Goal: Book appointment/travel/reservation

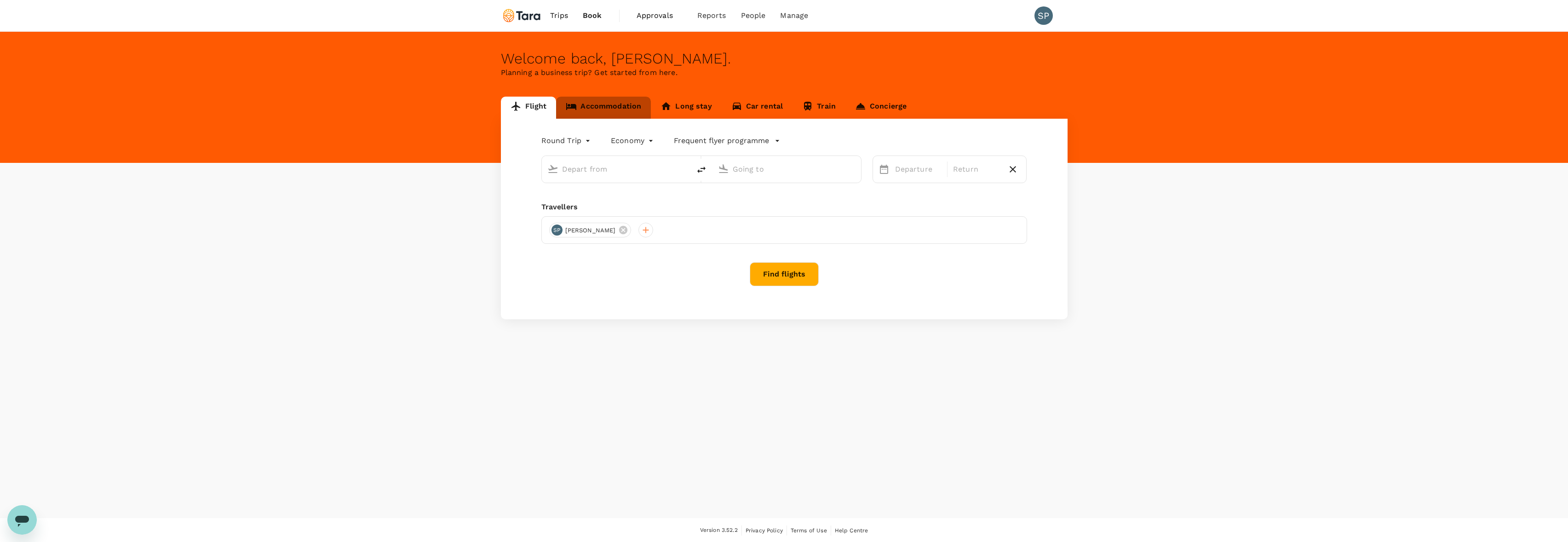
click at [603, 105] on link "Accommodation" at bounding box center [604, 108] width 95 height 22
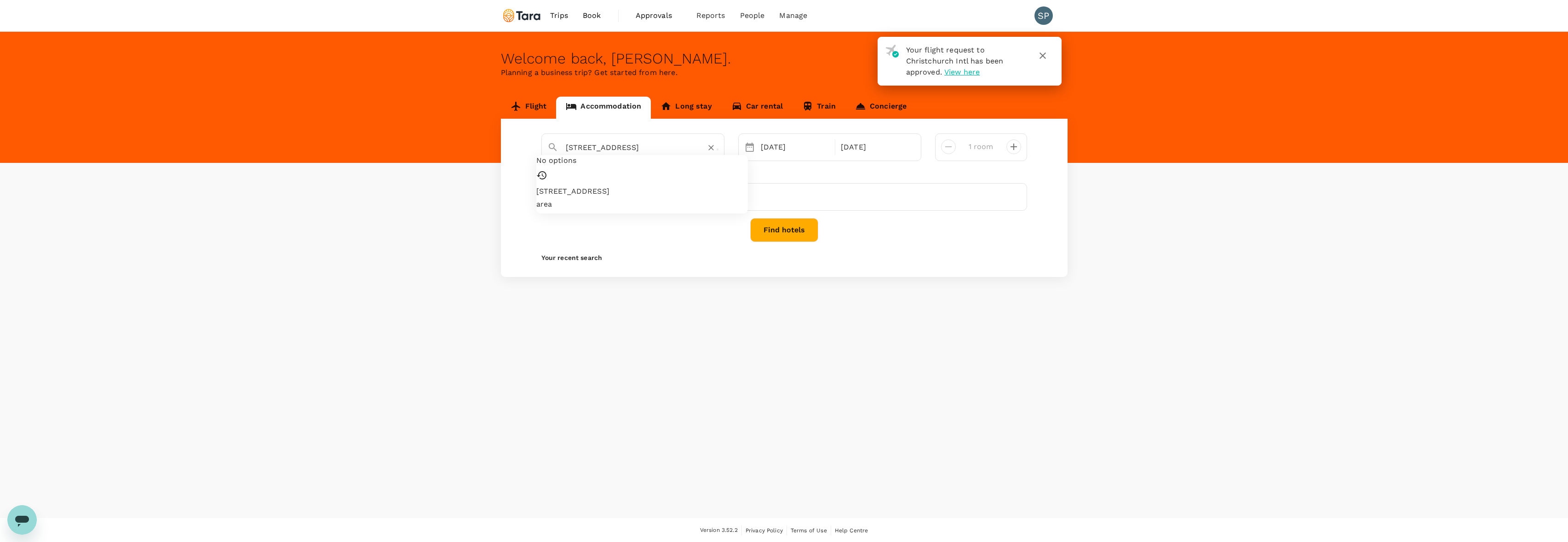
drag, startPoint x: 603, startPoint y: 147, endPoint x: 539, endPoint y: 137, distance: 64.8
click at [539, 137] on div "[STREET_ADDRESS] area [DATE] [DATE] room" at bounding box center [784, 147] width 500 height 27
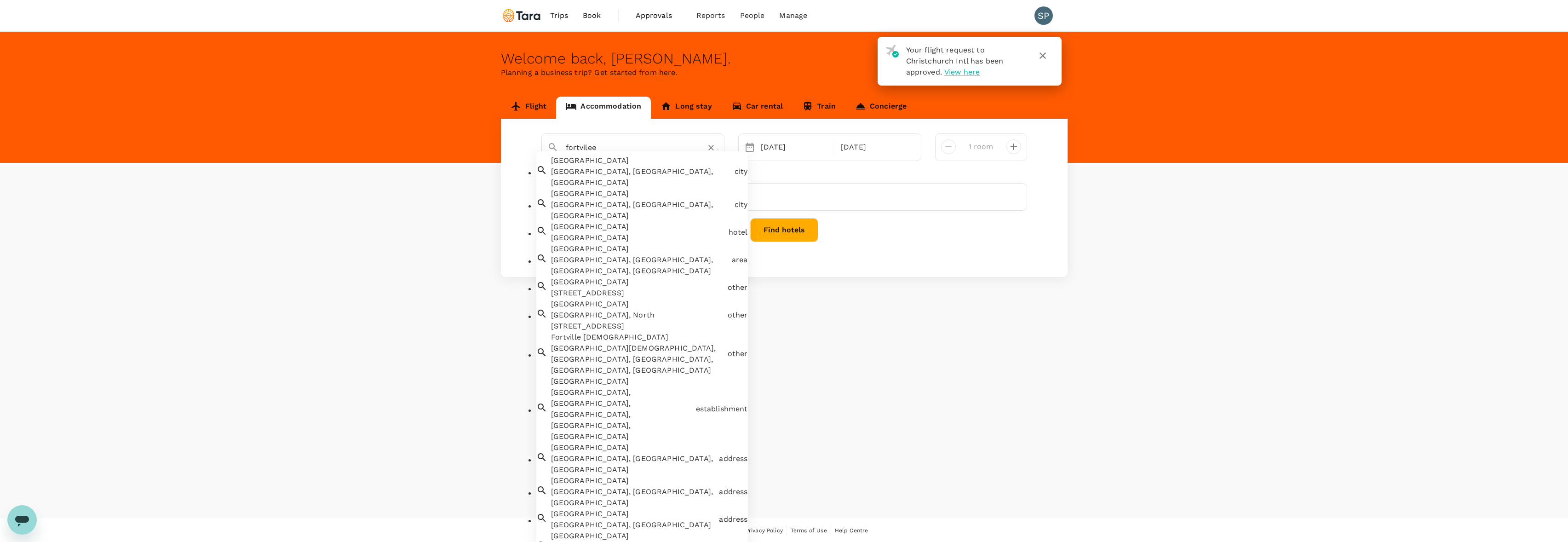
scroll to position [1, 0]
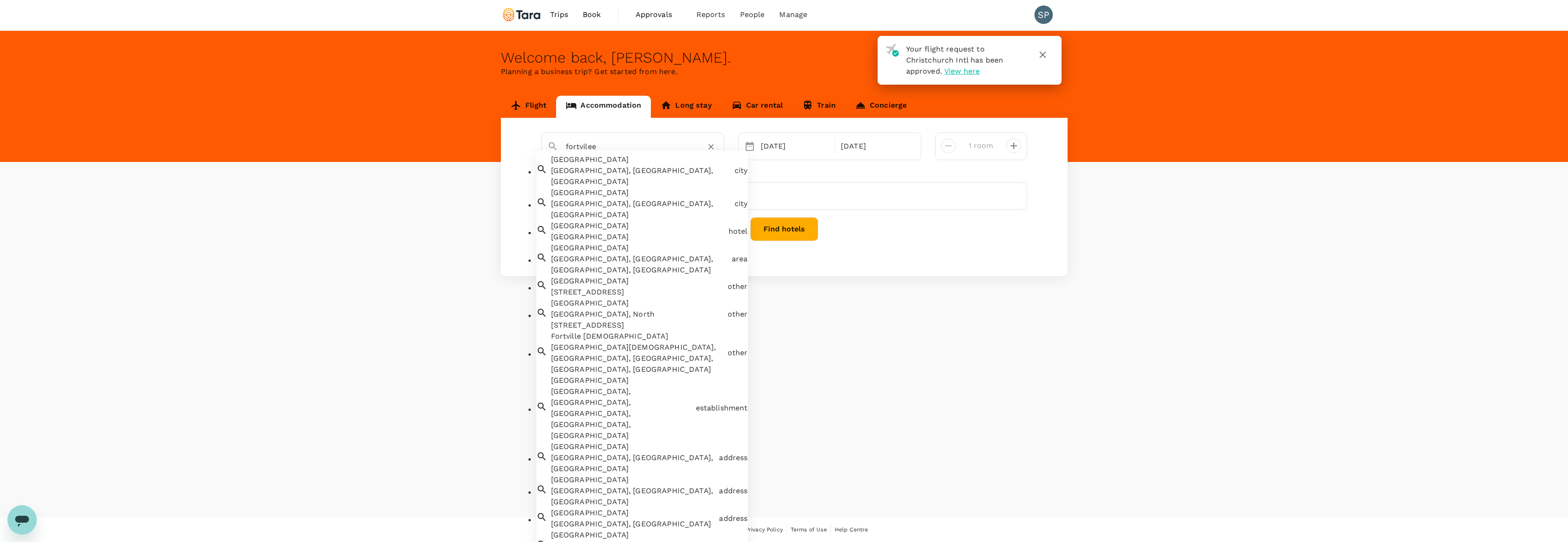
click at [562, 138] on div "fortvilee" at bounding box center [638, 143] width 160 height 22
click at [601, 146] on input "fortvilee" at bounding box center [629, 146] width 127 height 14
type input "f"
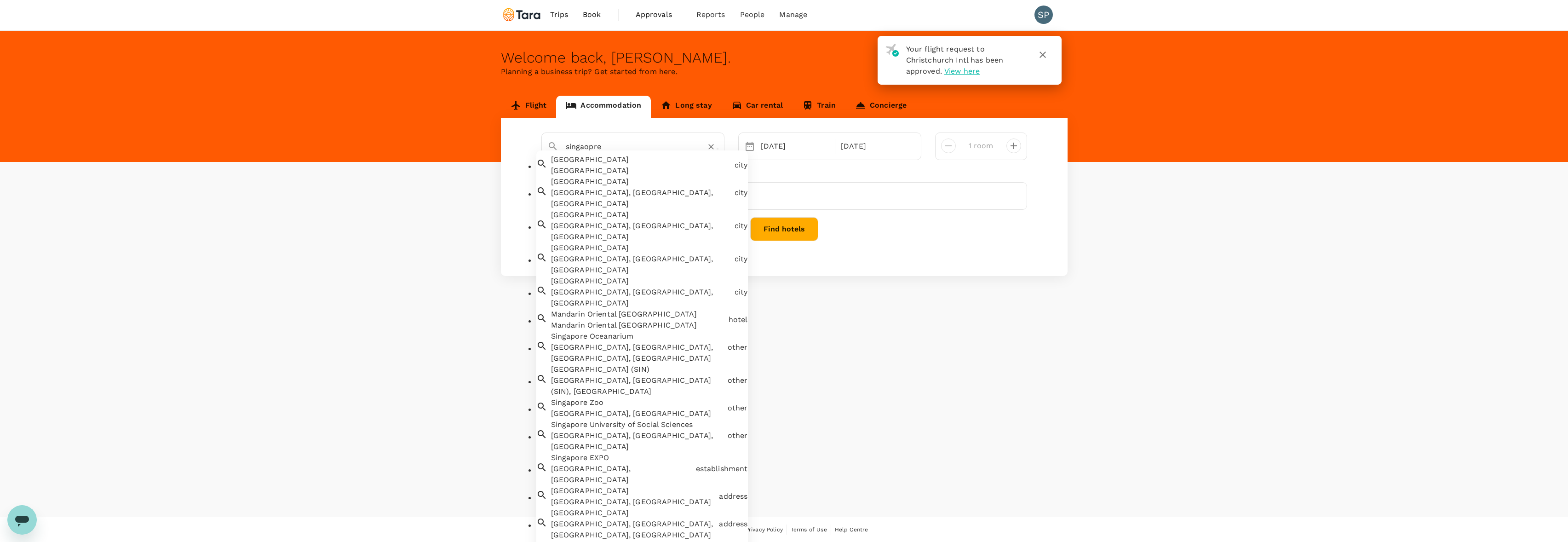
click at [566, 149] on input "singaopre" at bounding box center [629, 146] width 127 height 14
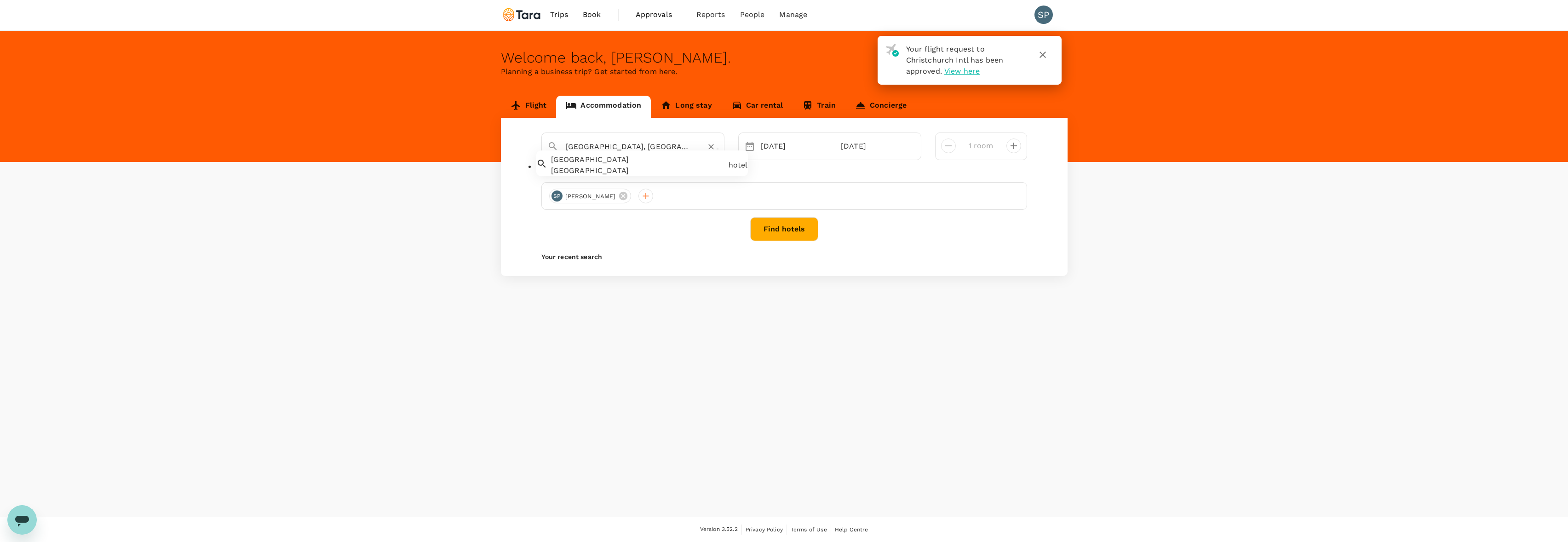
click at [597, 175] on div "[GEOGRAPHIC_DATA]" at bounding box center [638, 171] width 174 height 11
type input "[GEOGRAPHIC_DATA]"
click at [767, 228] on button "Find hotels" at bounding box center [784, 229] width 68 height 24
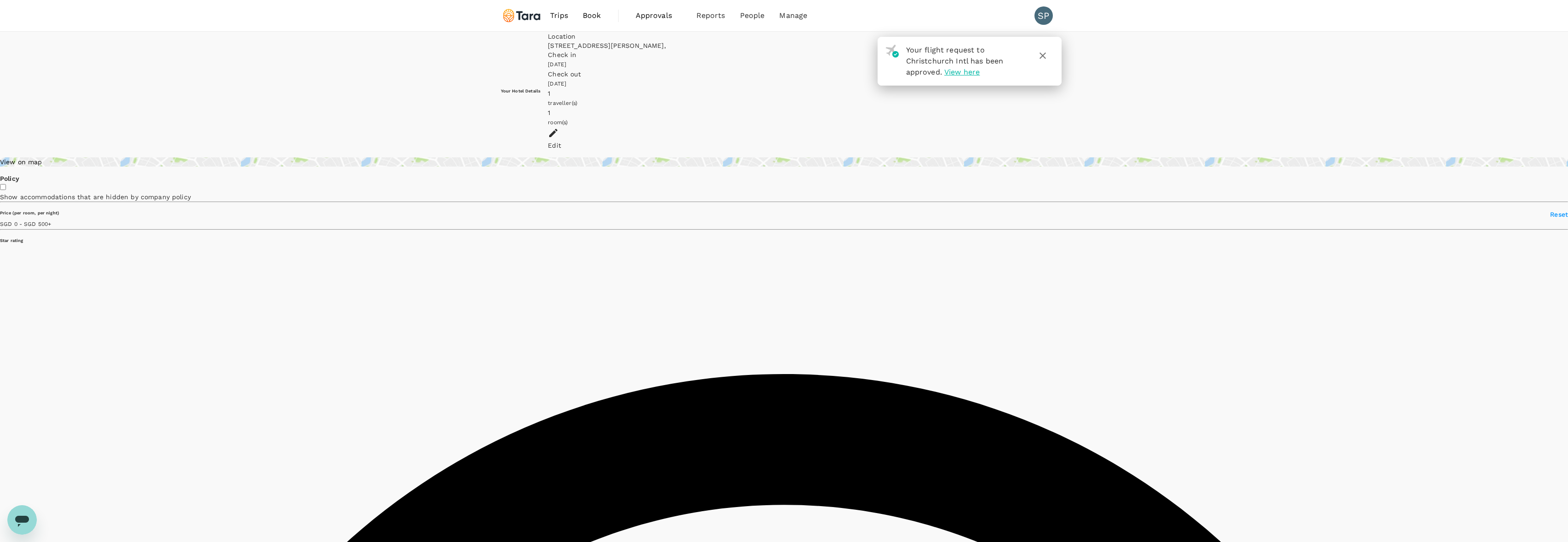
type input "500"
click at [1040, 54] on icon "button" at bounding box center [1043, 55] width 7 height 7
click at [679, 48] on div "Location [GEOGRAPHIC_DATA], Lahore, , [STREET_ADDRESS][PERSON_NAME][GEOGRAPHIC_…" at bounding box center [807, 41] width 519 height 18
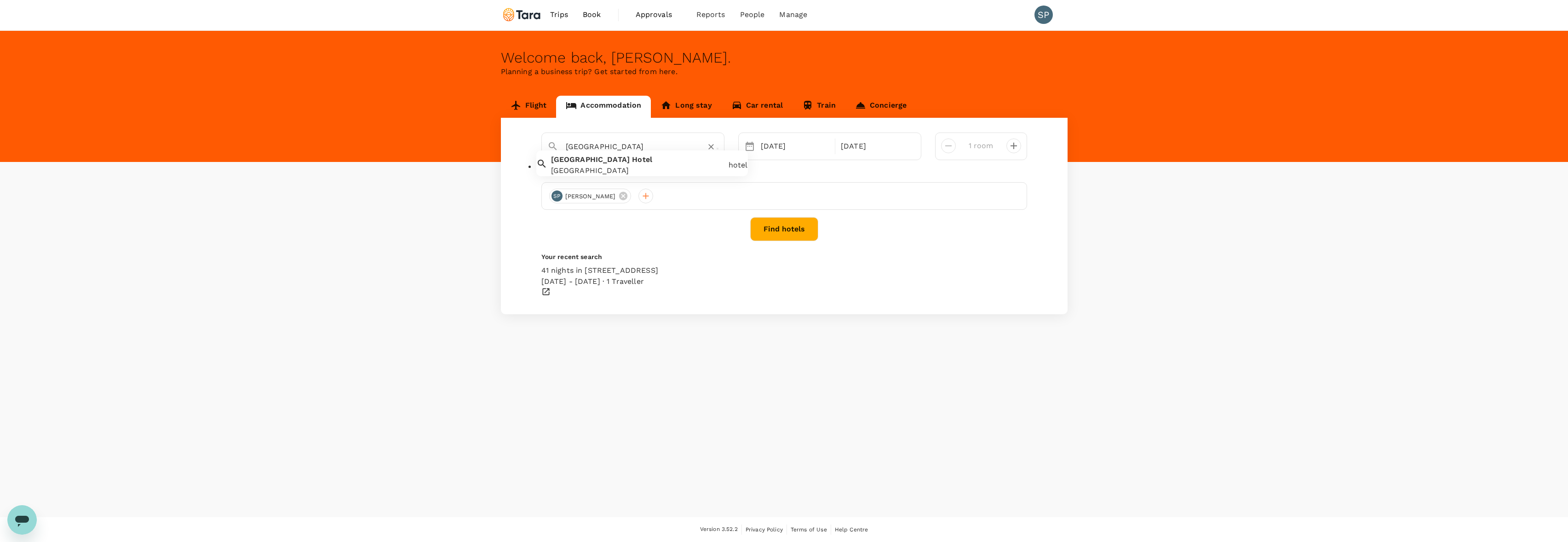
drag, startPoint x: 626, startPoint y: 144, endPoint x: 531, endPoint y: 135, distance: 95.4
click at [531, 135] on div "[GEOGRAPHIC_DATA] [GEOGRAPHIC_DATA] [GEOGRAPHIC_DATA] [DATE] [DATE] room Travel…" at bounding box center [784, 216] width 567 height 197
click at [684, 106] on link "Long stay" at bounding box center [686, 107] width 71 height 22
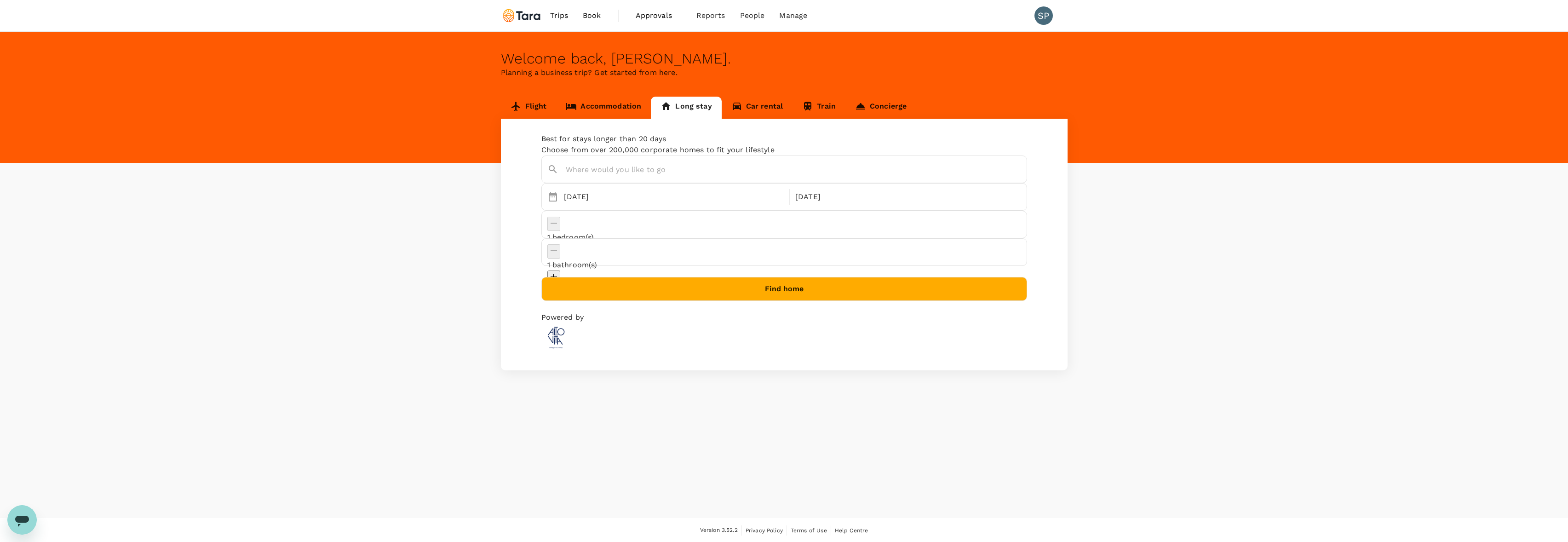
click at [590, 177] on input "text" at bounding box center [786, 169] width 441 height 14
click at [659, 189] on span ", [GEOGRAPHIC_DATA]" at bounding box center [700, 184] width 82 height 9
type input "[GEOGRAPHIC_DATA], [GEOGRAPHIC_DATA]"
click at [782, 277] on button "Find home" at bounding box center [784, 289] width 486 height 24
